Goal: Task Accomplishment & Management: Complete application form

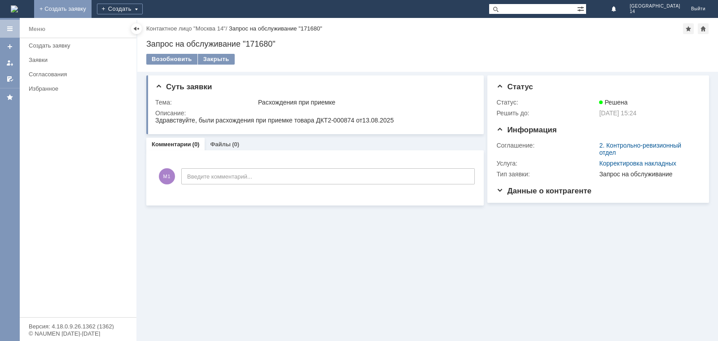
click at [92, 11] on link "+ Создать заявку" at bounding box center [62, 9] width 57 height 18
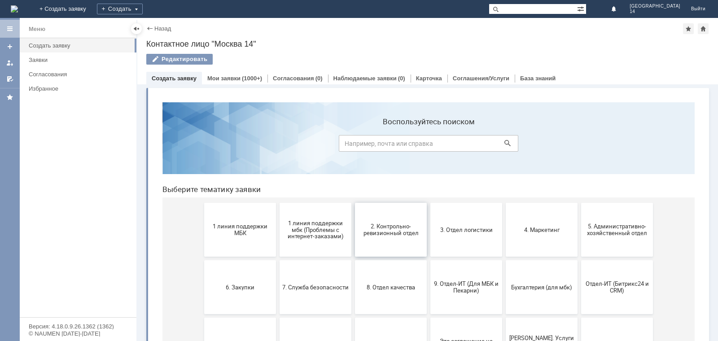
click at [400, 246] on button "2. Контрольно-ревизионный отдел" at bounding box center [391, 230] width 72 height 54
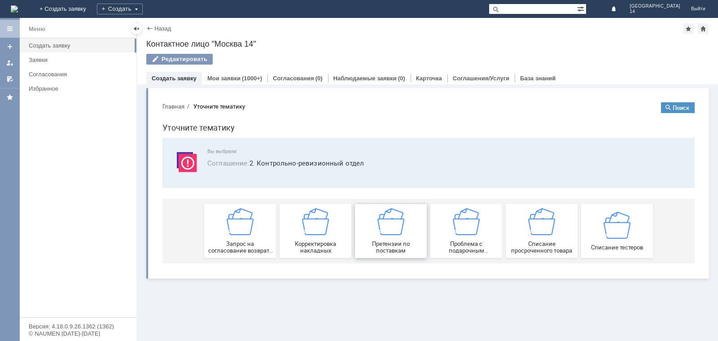
click at [396, 250] on span "Претензии по поставкам" at bounding box center [391, 247] width 66 height 13
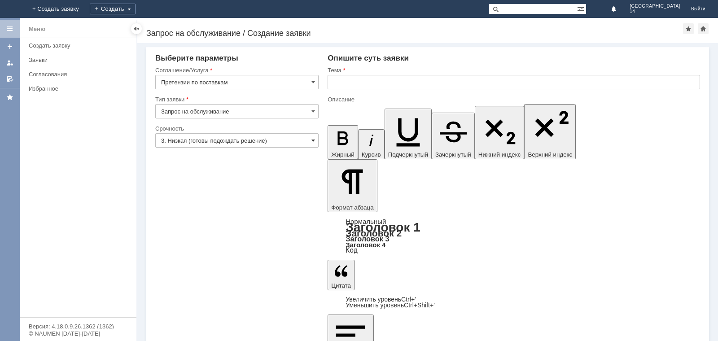
click at [313, 142] on span at bounding box center [314, 140] width 4 height 7
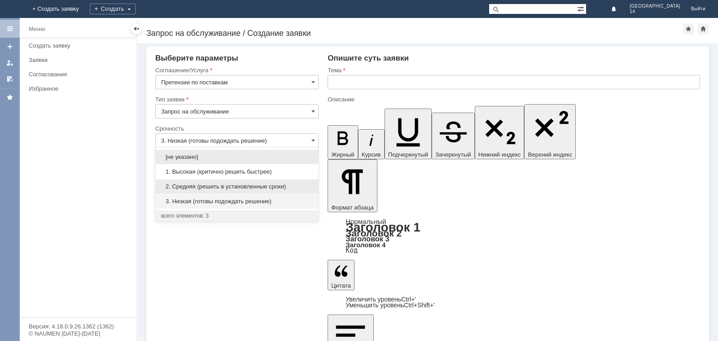
click at [273, 188] on span "2. Средняя (решить в установленные сроки)" at bounding box center [237, 186] width 152 height 7
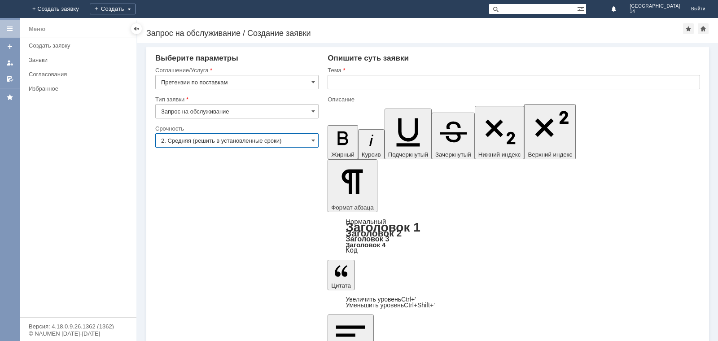
type input "2. Средняя (решить в установленные сроки)"
click at [340, 85] on input "text" at bounding box center [514, 82] width 373 height 14
type input "Акт расхождения от [DATE]"
click at [382, 82] on input "Акт расхождения от [DATE]" at bounding box center [514, 82] width 373 height 14
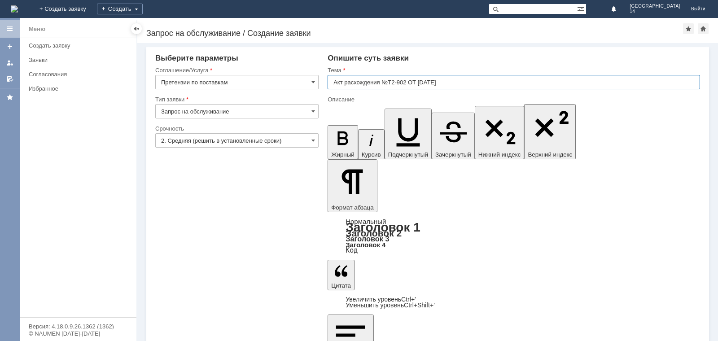
type input "Акт расхождения №Т2-902 ОТ [DATE]"
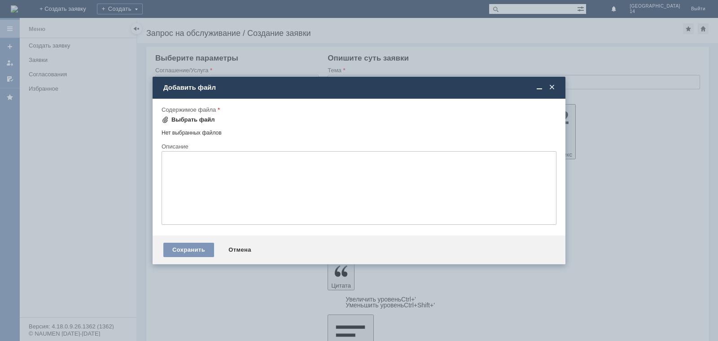
click at [177, 121] on div "Выбрать файл" at bounding box center [194, 119] width 44 height 7
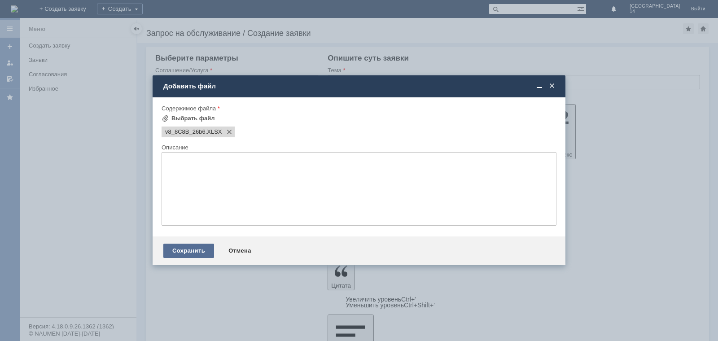
click at [191, 252] on div "Сохранить" at bounding box center [188, 251] width 51 height 14
